Goal: Transaction & Acquisition: Purchase product/service

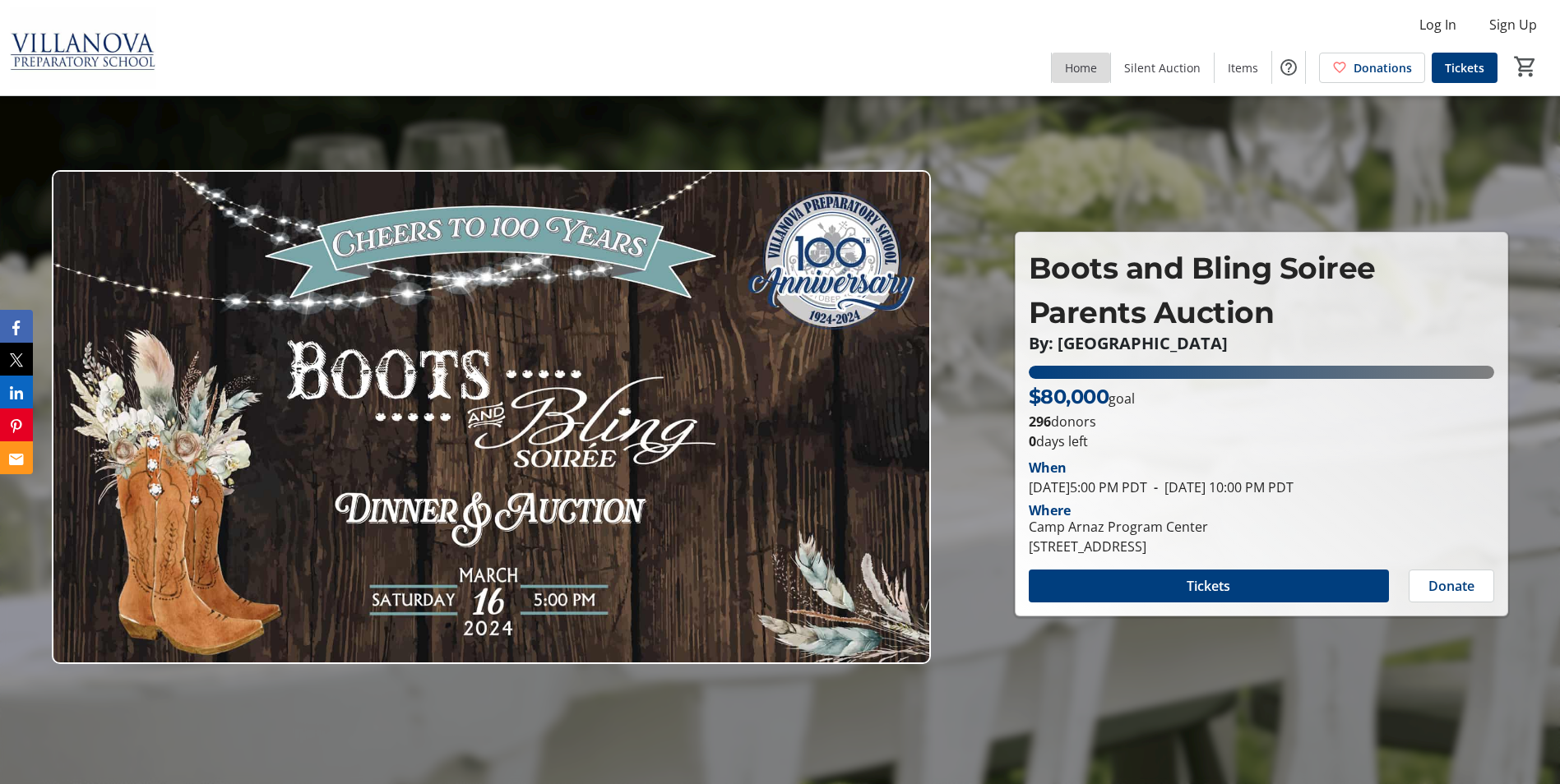
click at [1070, 63] on span "Home" at bounding box center [1080, 68] width 32 height 17
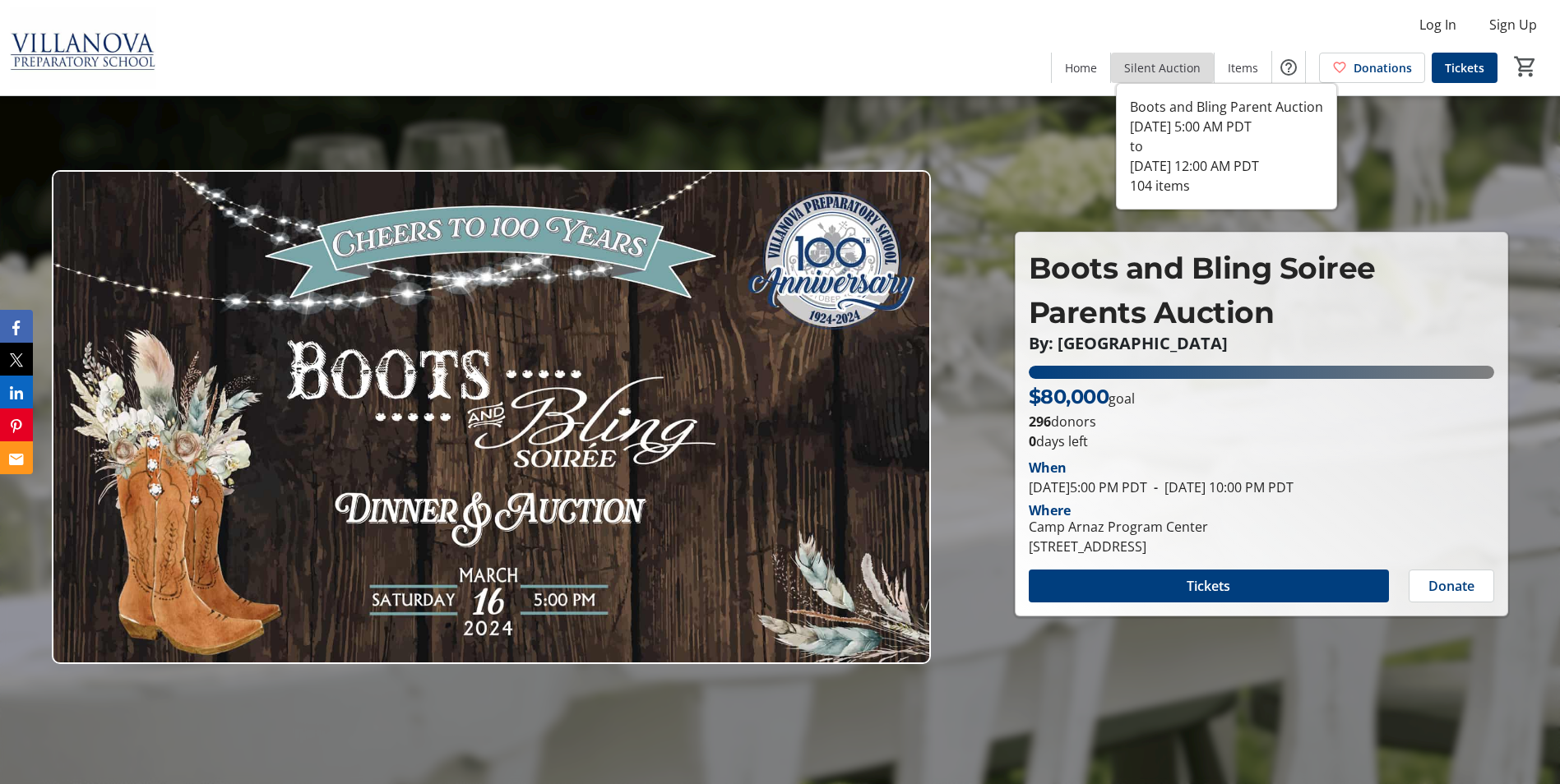
click at [1175, 66] on span "Silent Auction" at bounding box center [1162, 68] width 77 height 17
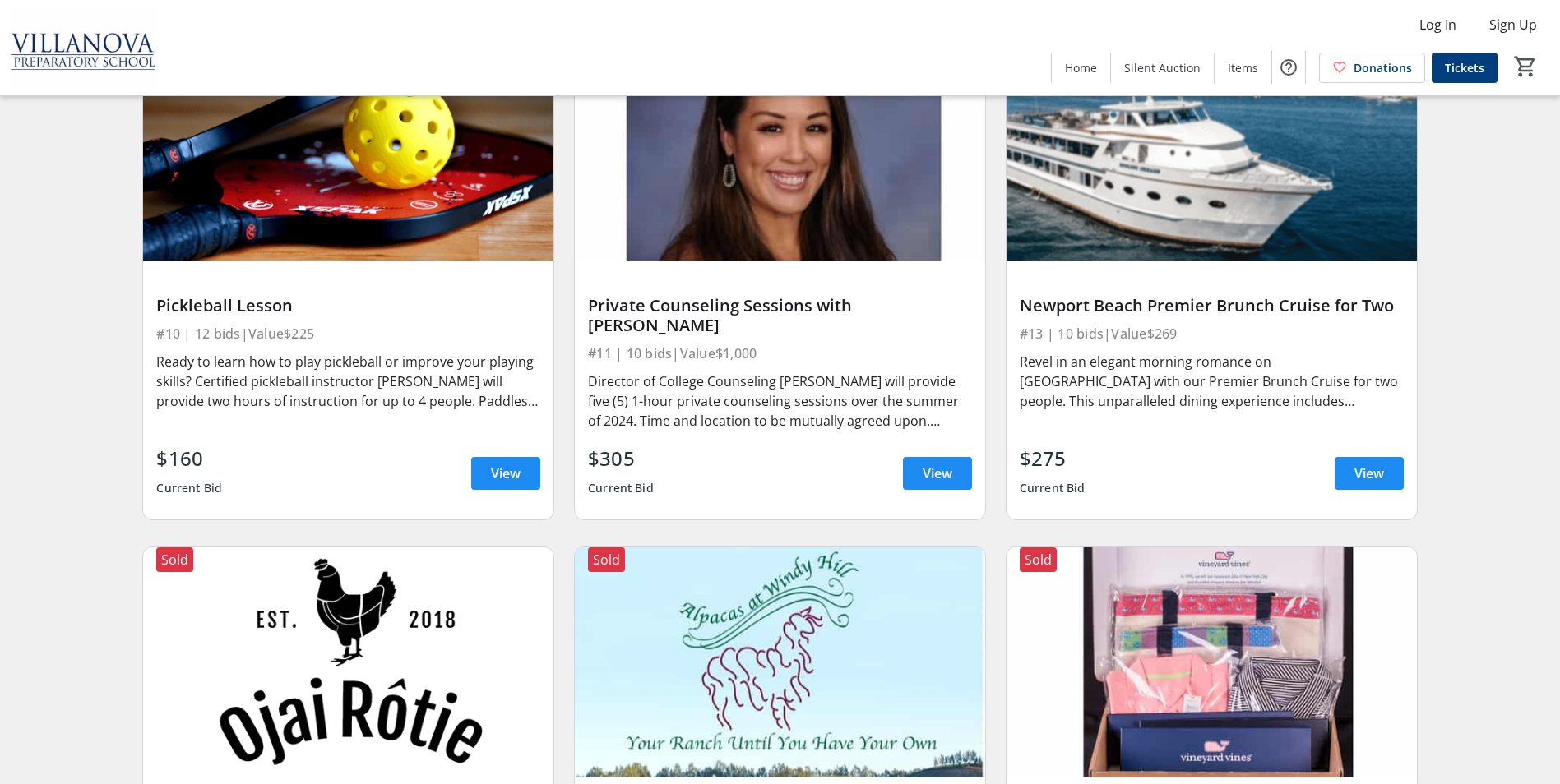
scroll to position [1233, 0]
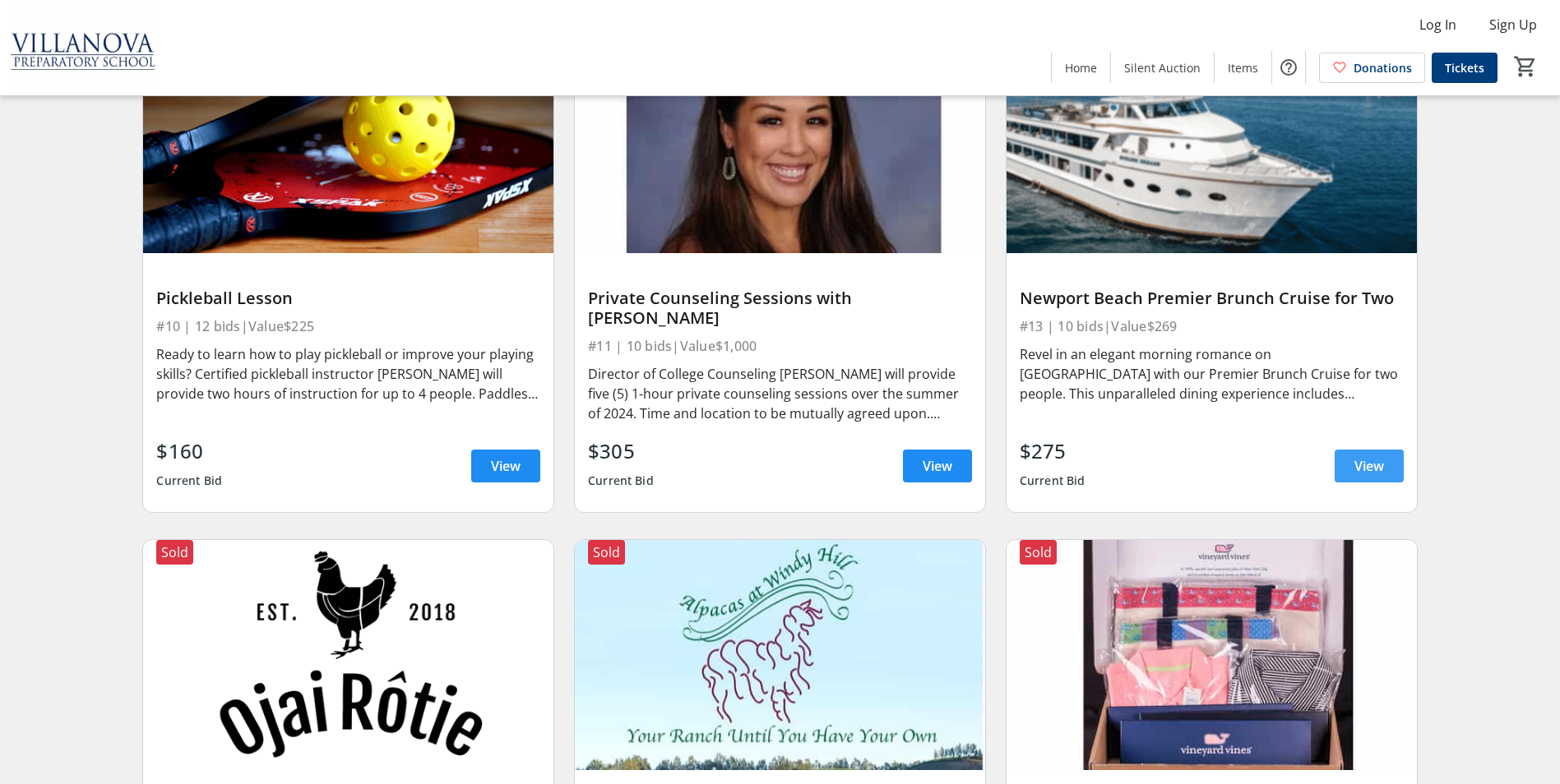
click at [1383, 456] on span "View" at bounding box center [1369, 466] width 30 height 20
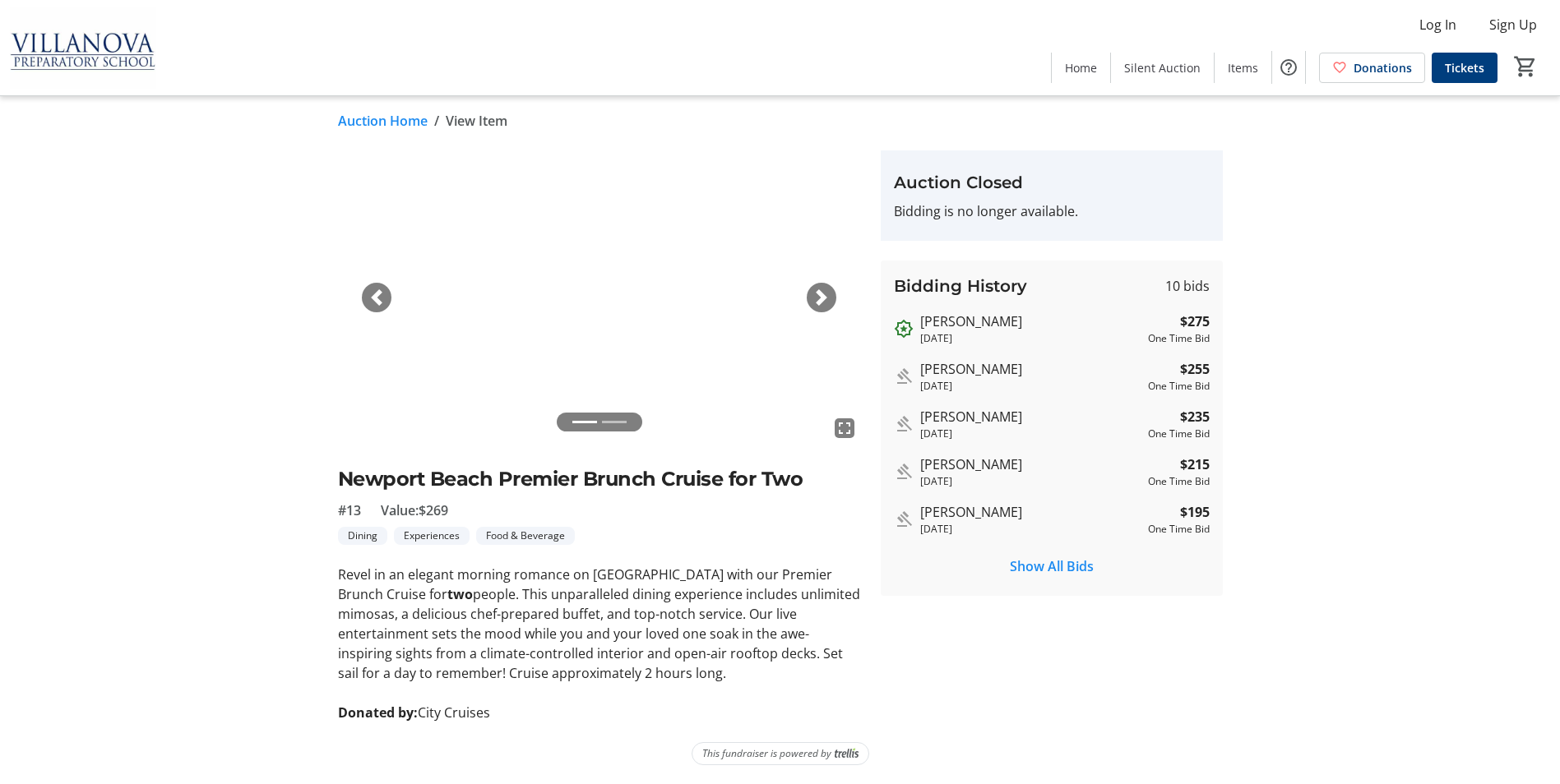
scroll to position [6, 0]
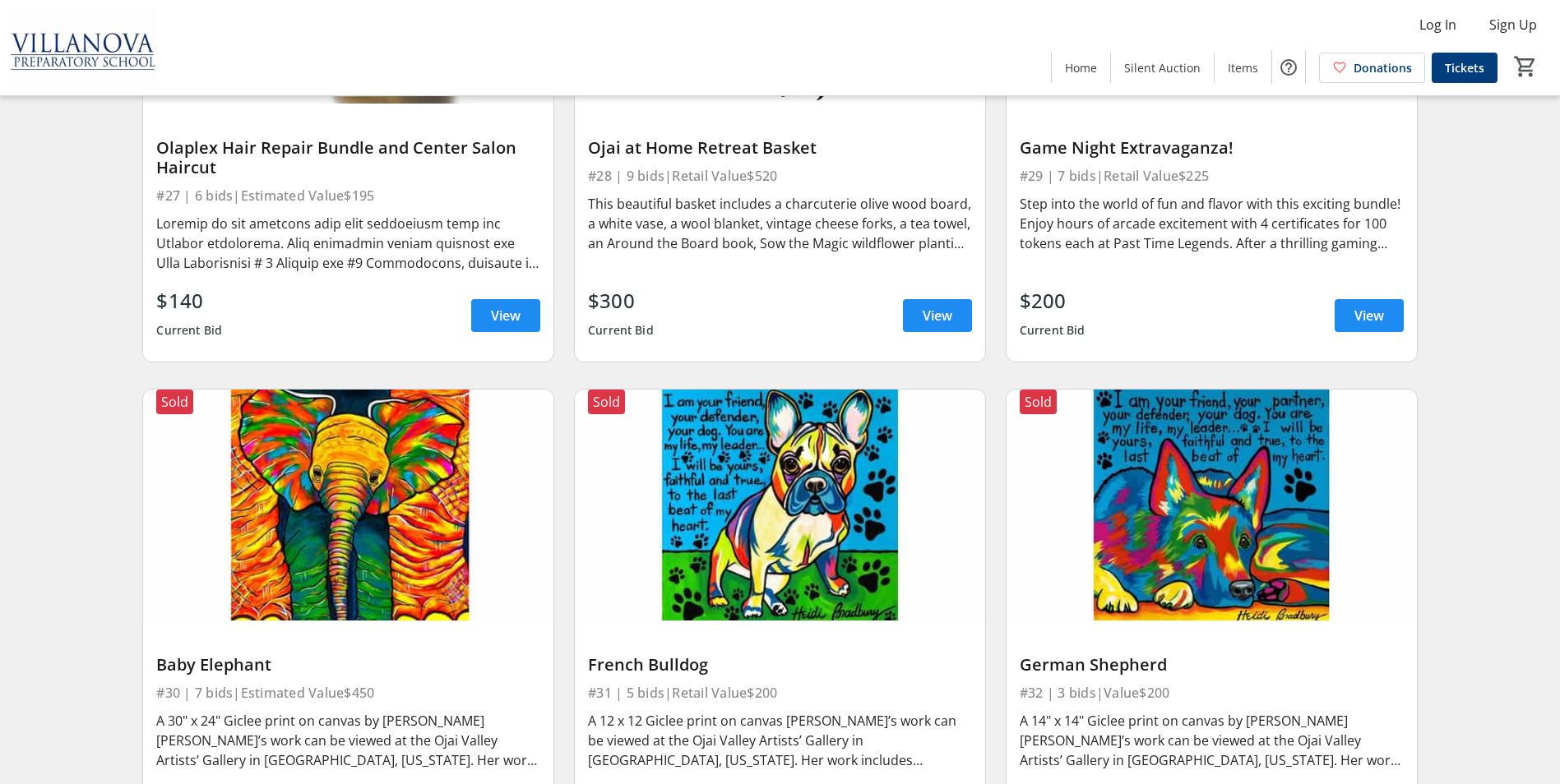
scroll to position [3946, 0]
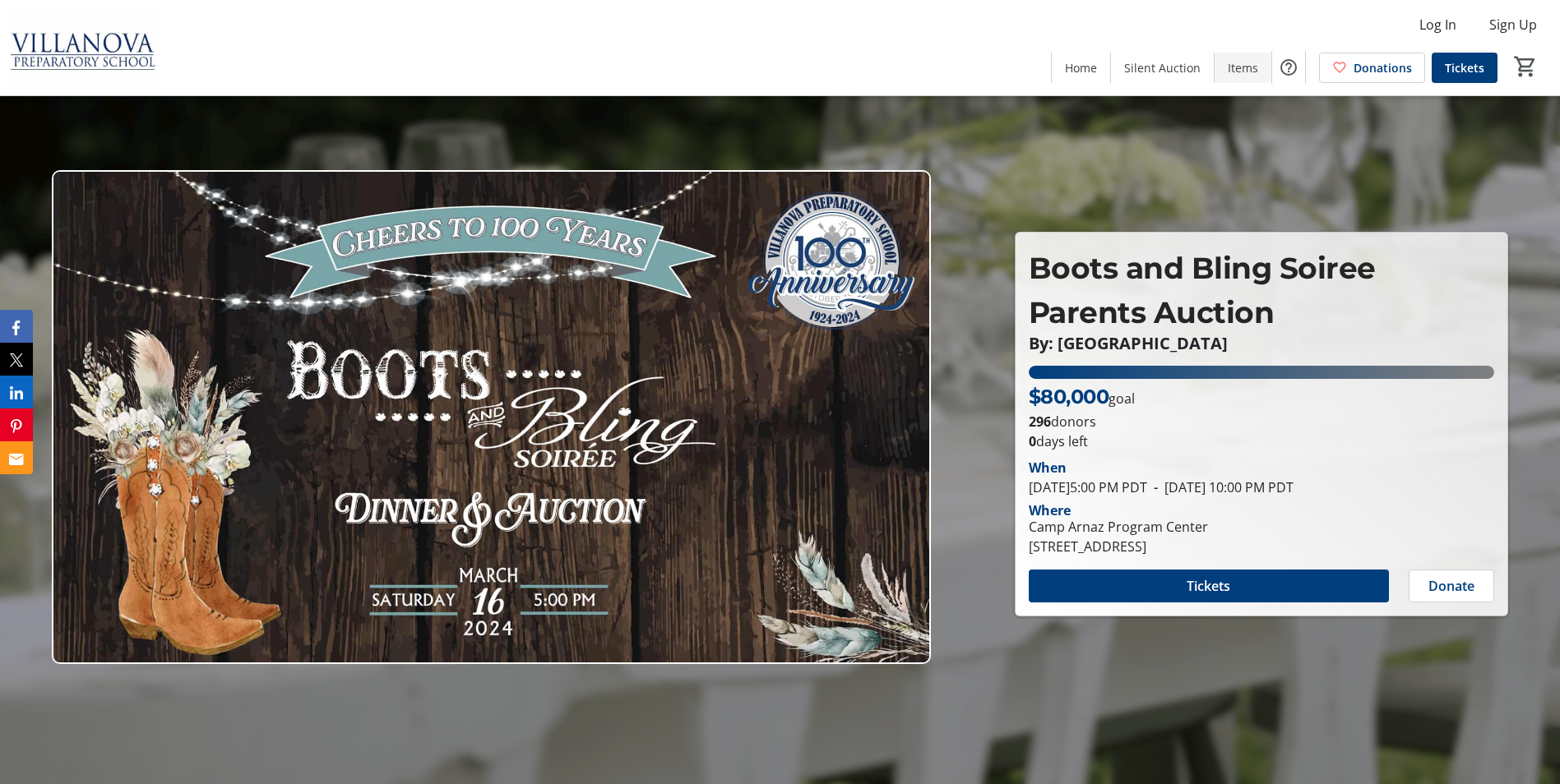
click at [1238, 65] on span "Items" at bounding box center [1243, 68] width 31 height 17
click at [1266, 591] on span at bounding box center [1208, 586] width 360 height 40
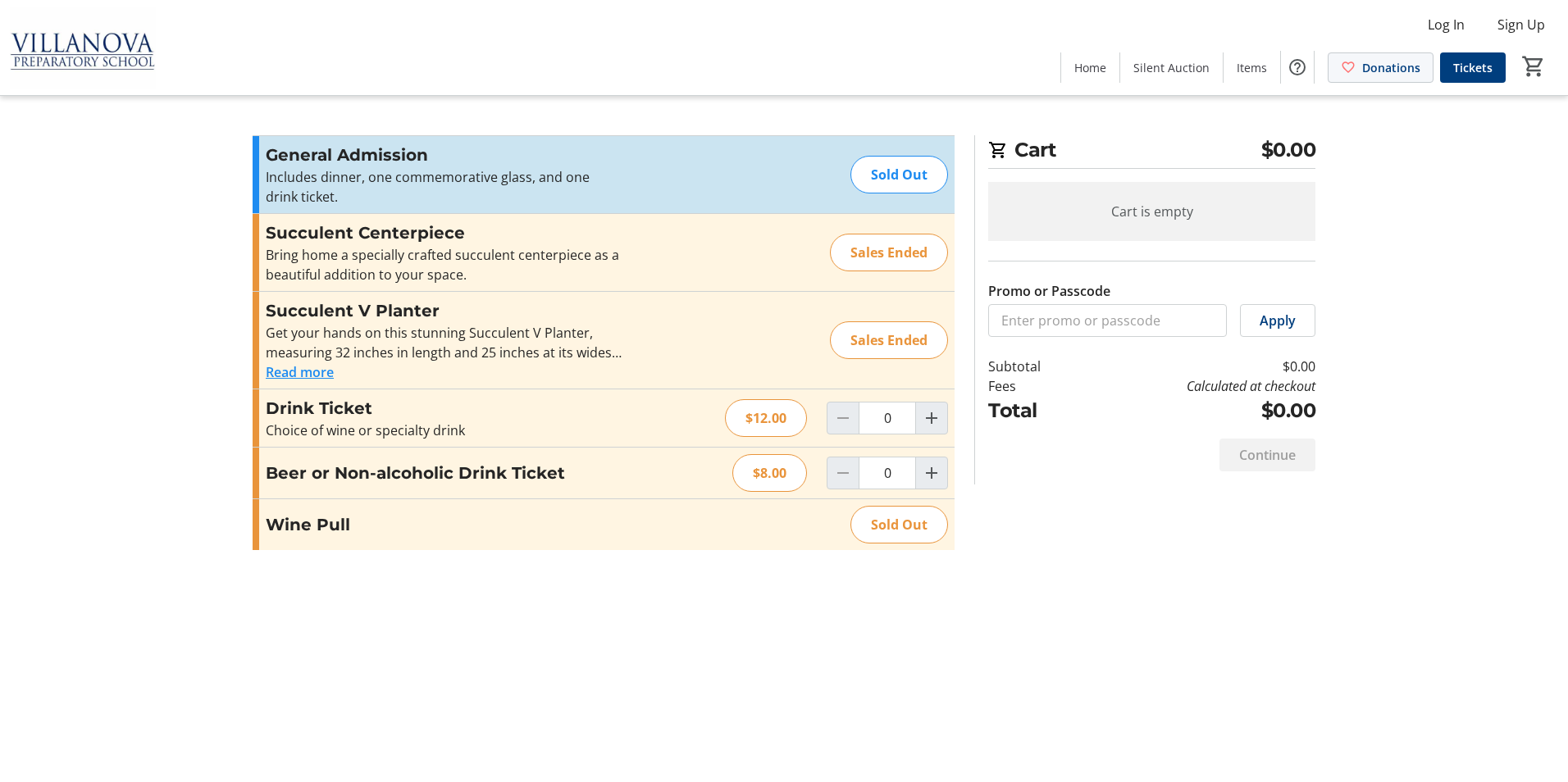
click at [1385, 68] on span "Donations" at bounding box center [1390, 67] width 58 height 17
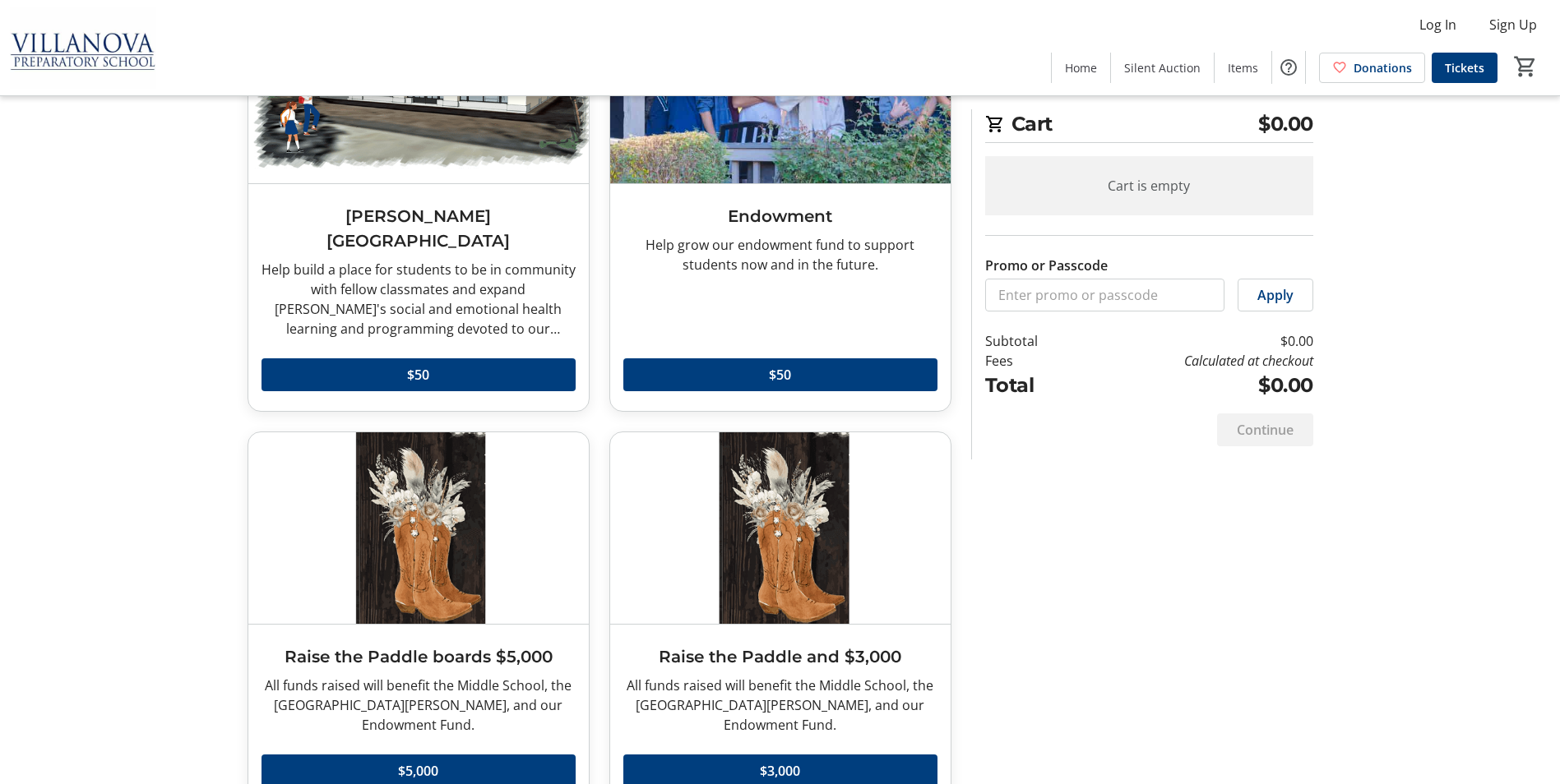
scroll to position [987, 0]
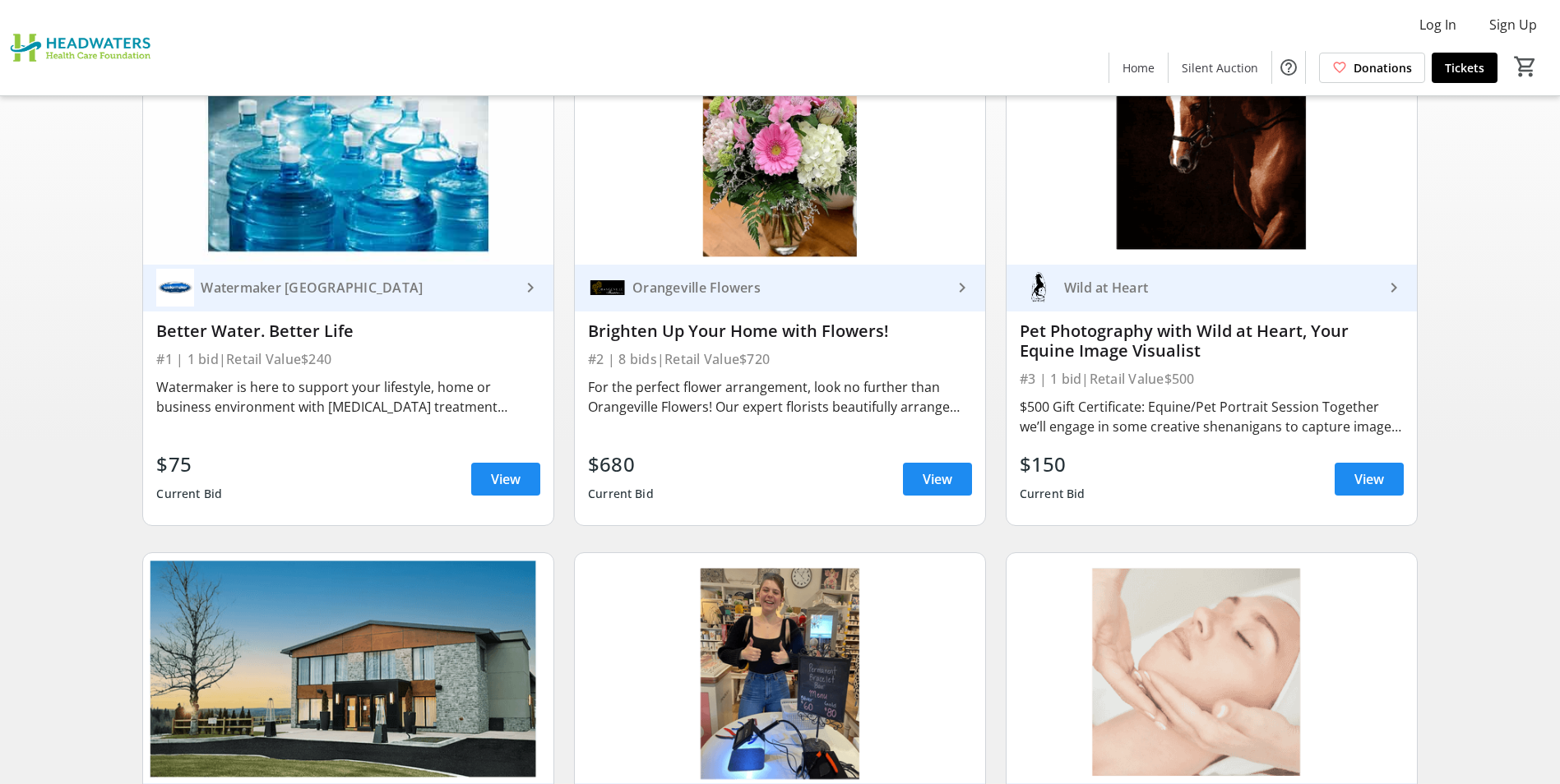
scroll to position [246, 0]
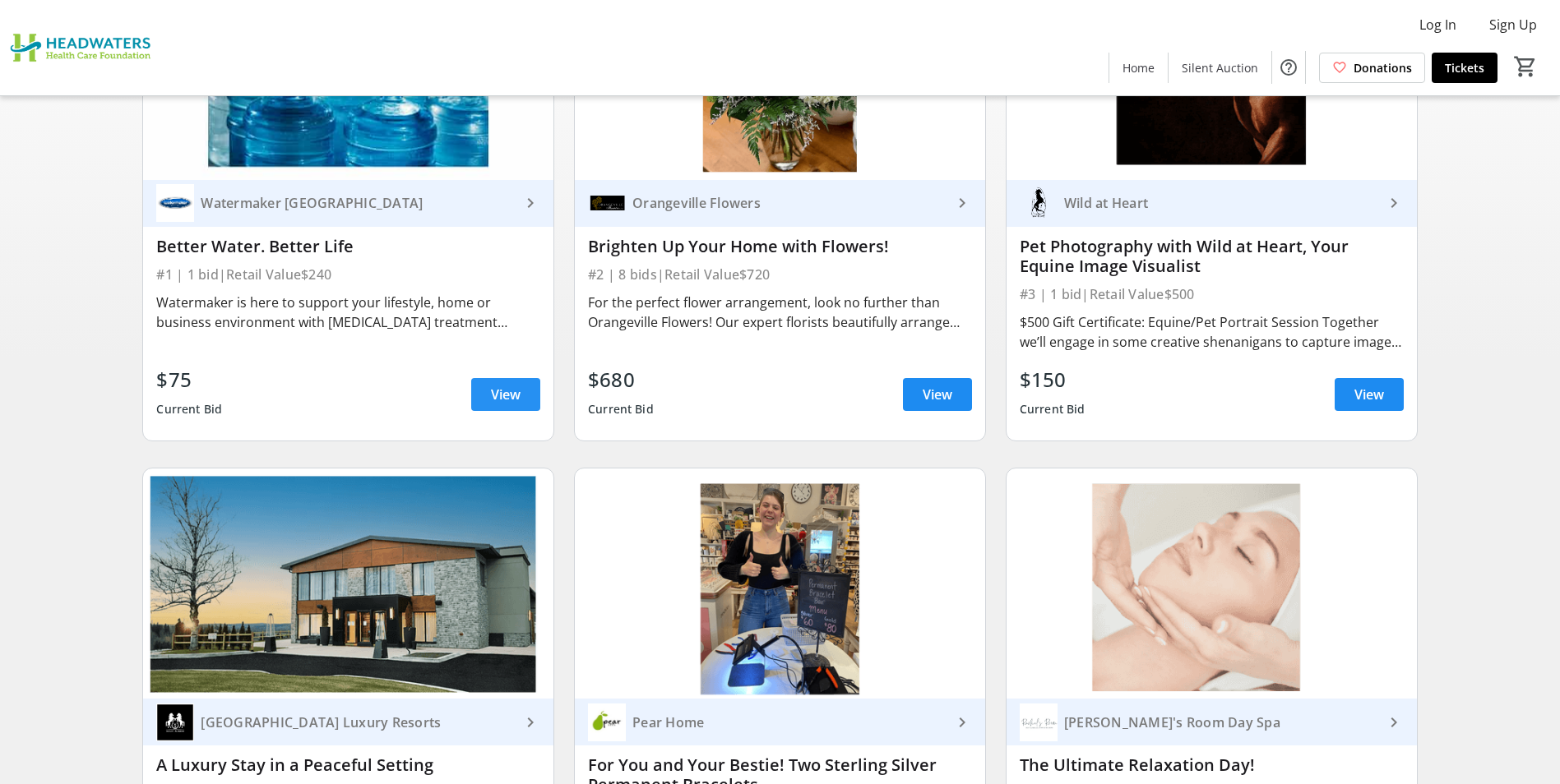
click at [510, 393] on span "View" at bounding box center [505, 395] width 30 height 20
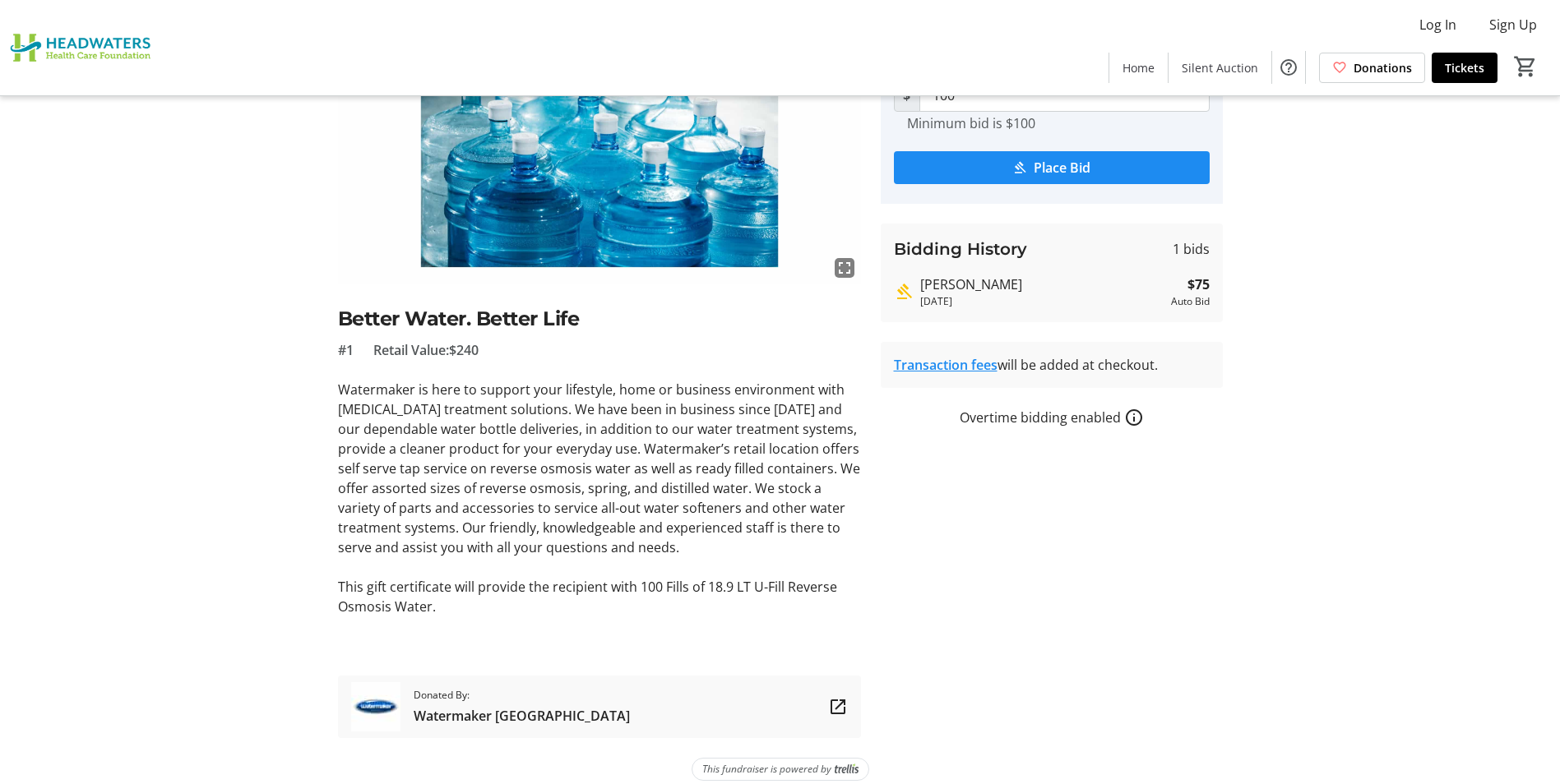
scroll to position [181, 0]
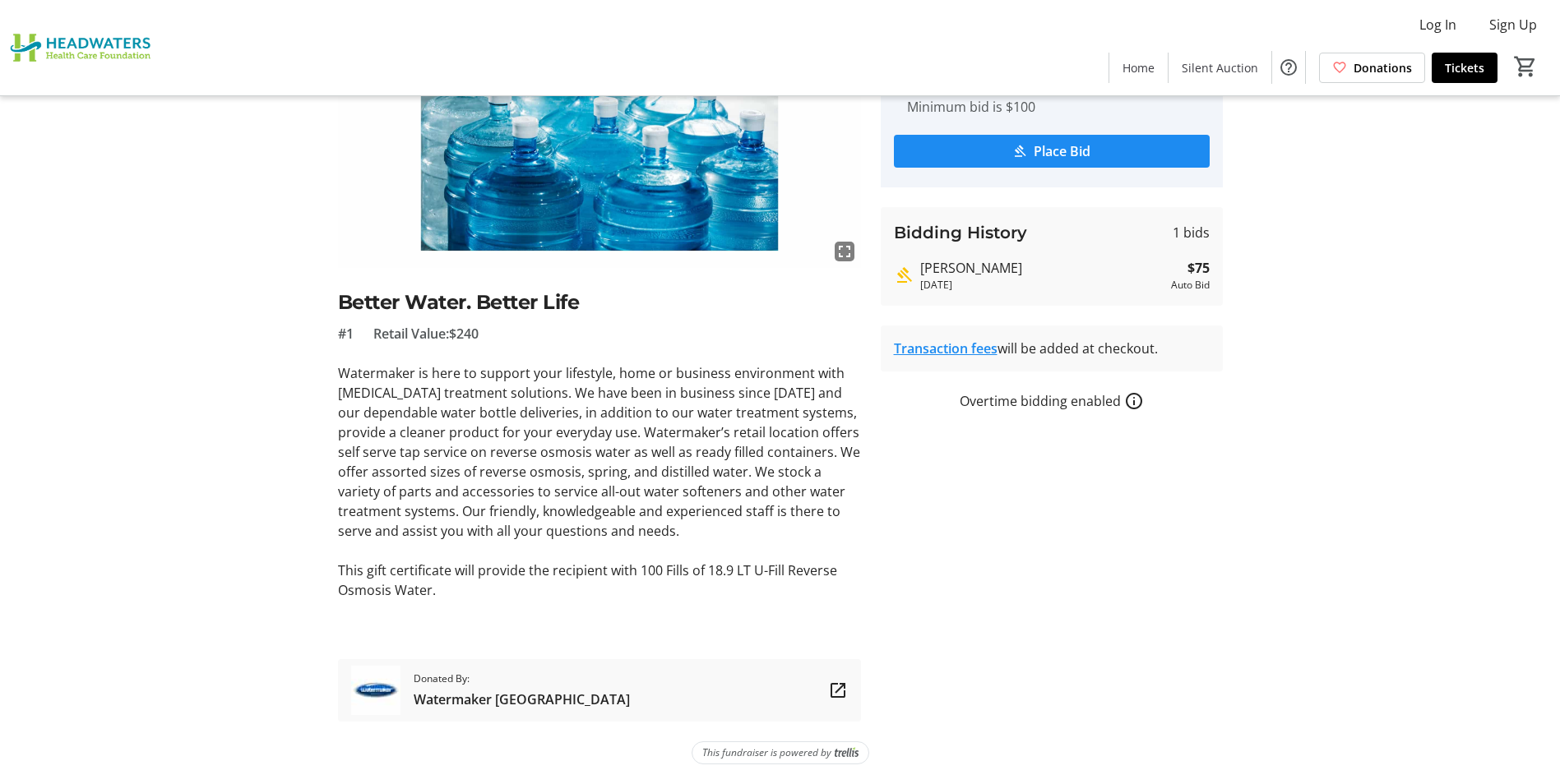
click at [478, 688] on div "Donated By: Watermaker Orangeville" at bounding box center [522, 691] width 216 height 49
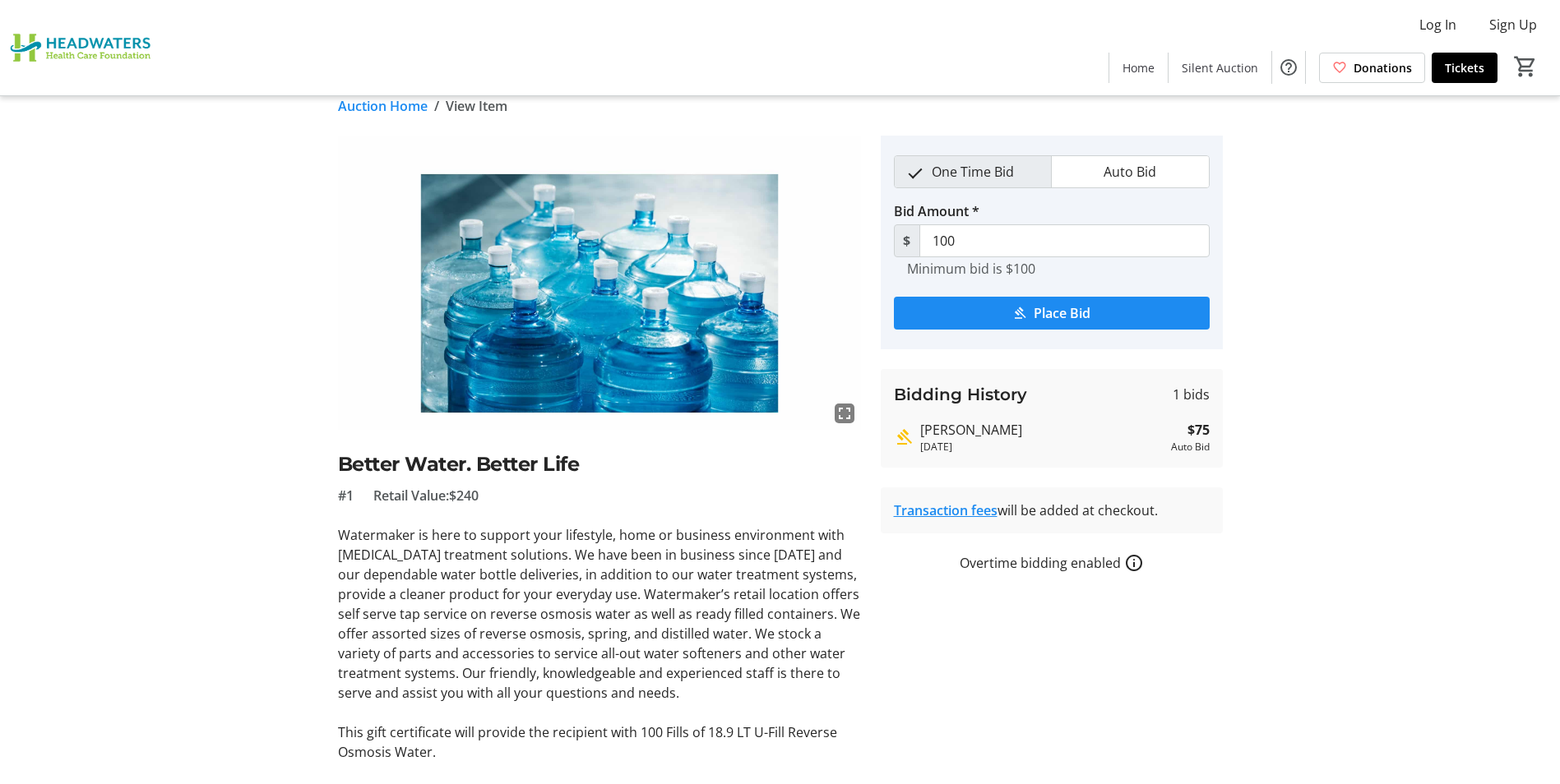
scroll to position [17, 0]
